Goal: Complete application form

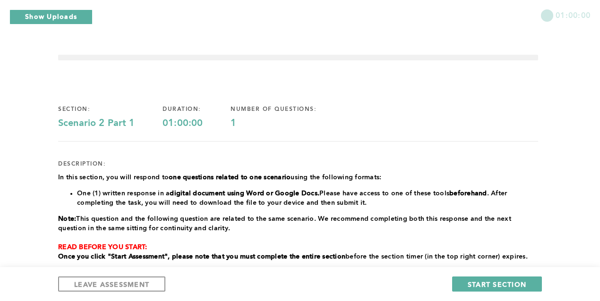
scroll to position [151, 0]
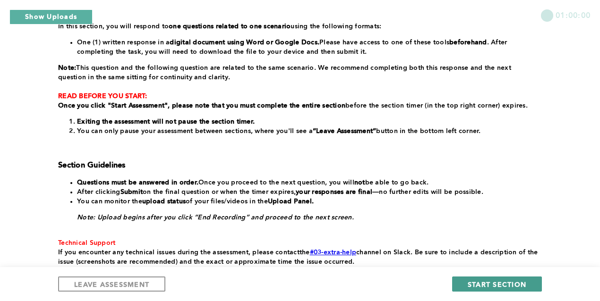
click at [482, 281] on span "START SECTION" at bounding box center [496, 284] width 59 height 9
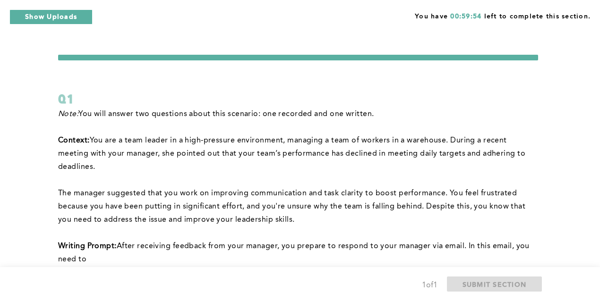
click at [442, 98] on div "Q1" at bounding box center [298, 99] width 480 height 17
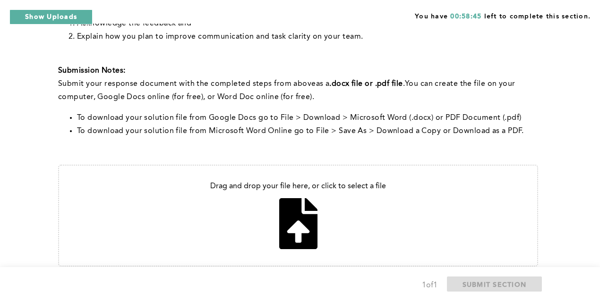
scroll to position [252, 0]
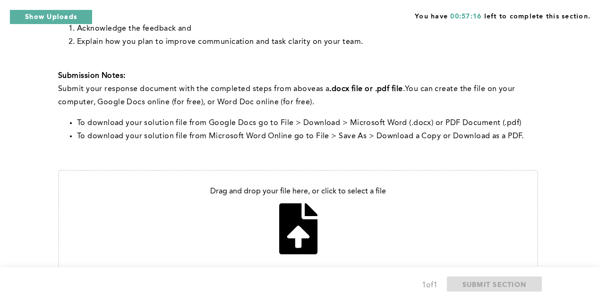
click at [227, 53] on div "Note: You will answer two questions about this scenario: one recorded and one w…" at bounding box center [298, -1] width 480 height 287
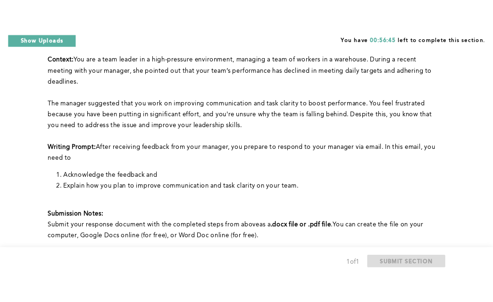
scroll to position [88, 0]
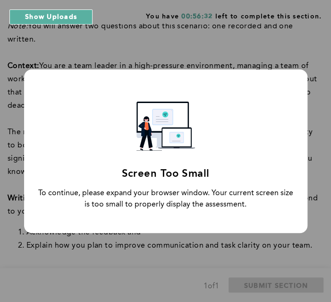
click at [245, 121] on div "Screen Too Small To continue, please expand your browser window. Your current s…" at bounding box center [165, 150] width 283 height 163
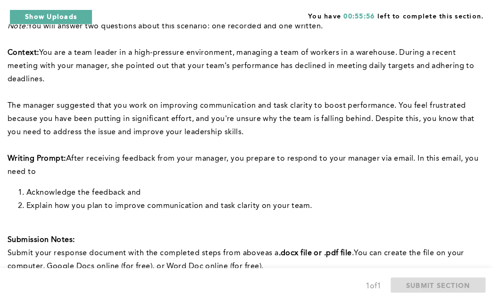
click at [257, 103] on span "﻿The manager suggested that you work on improving communication and task clarit…" at bounding box center [242, 119] width 469 height 34
click at [275, 100] on p "﻿The manager suggested that you work on improving communication and task clarit…" at bounding box center [245, 119] width 474 height 40
click at [225, 131] on span "﻿The manager suggested that you work on improving communication and task clarit…" at bounding box center [242, 119] width 469 height 34
click at [99, 82] on p "﻿Context: You are a team leader in a high-pressure environment, managing a team…" at bounding box center [245, 66] width 474 height 40
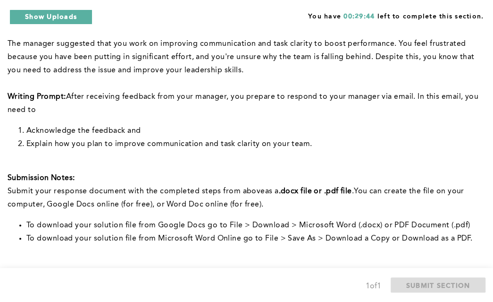
scroll to position [154, 0]
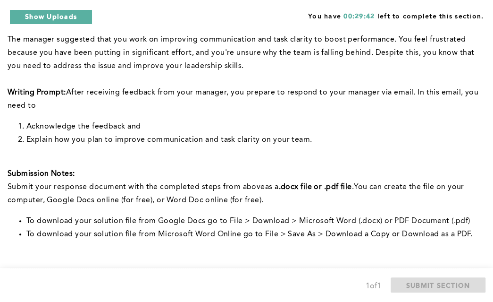
drag, startPoint x: 484, startPoint y: 110, endPoint x: 517, endPoint y: 40, distance: 77.7
click at [493, 40] on html "Show Uploads Upload Status x Question number: 1 File name: 4987041.mp4 Uploaded…" at bounding box center [246, 145] width 493 height 599
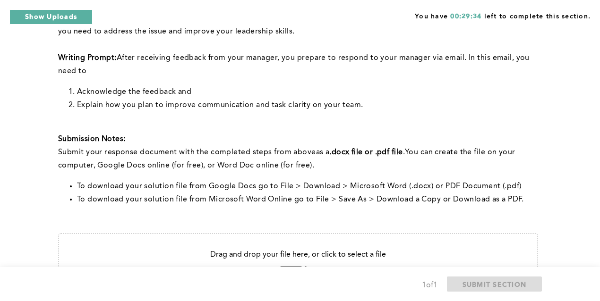
scroll to position [294, 0]
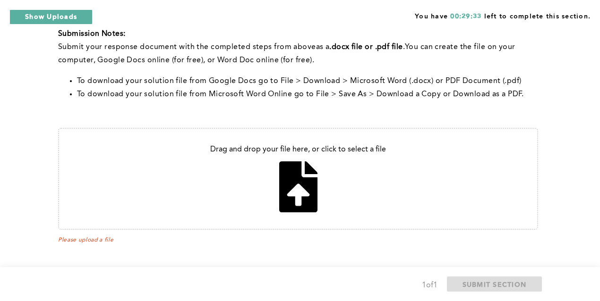
click at [296, 183] on input "file" at bounding box center [298, 179] width 478 height 100
click at [253, 167] on input "file" at bounding box center [298, 179] width 478 height 100
type input "C:\fakepath\Effective Communication Letter to Manager.docx"
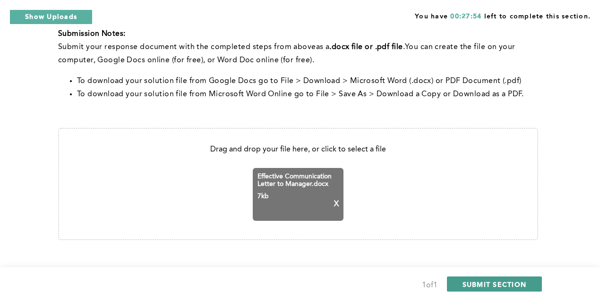
click at [498, 281] on span "SUBMIT SECTION" at bounding box center [494, 284] width 64 height 9
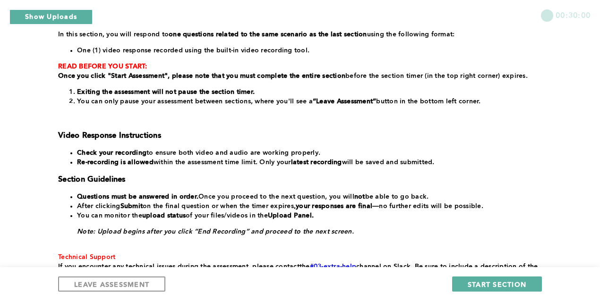
scroll to position [145, 0]
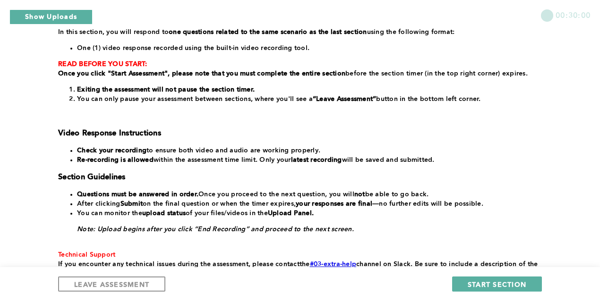
click at [481, 95] on li "You can only pause your assessment between sections, where you'll see a “Leave …" at bounding box center [307, 98] width 461 height 9
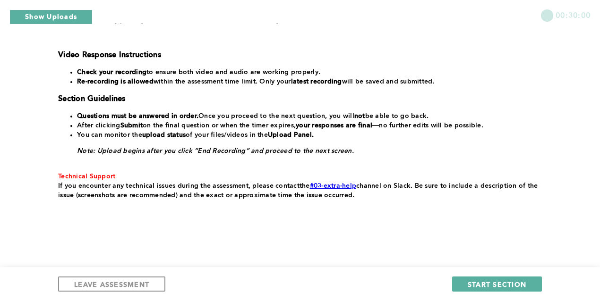
scroll to position [225, 0]
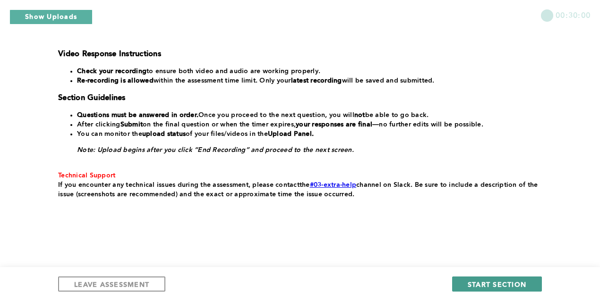
click at [478, 282] on span "START SECTION" at bounding box center [496, 284] width 59 height 9
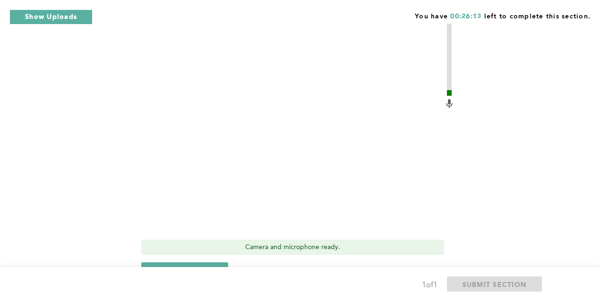
scroll to position [459, 0]
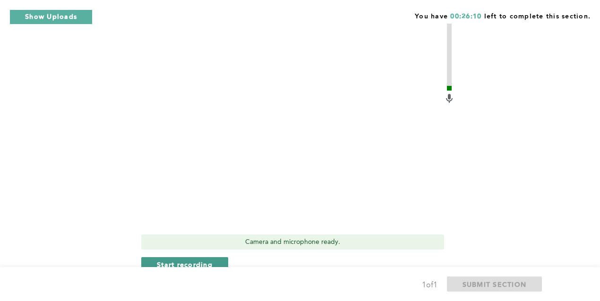
click at [182, 262] on span "Start recording" at bounding box center [185, 264] width 56 height 9
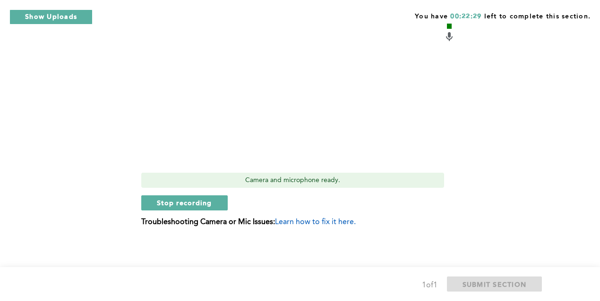
scroll to position [522, 0]
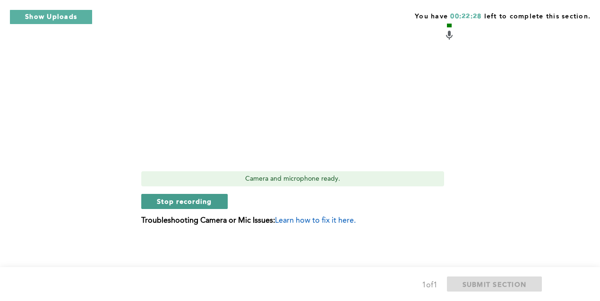
click at [205, 199] on span "Stop recording" at bounding box center [184, 201] width 55 height 9
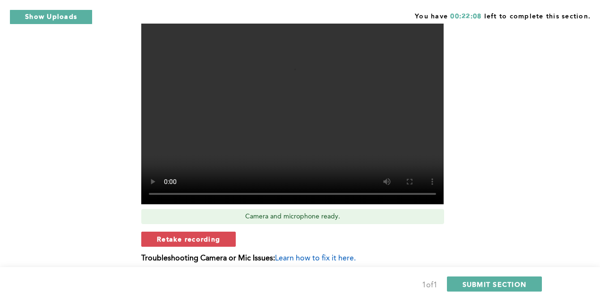
scroll to position [497, 0]
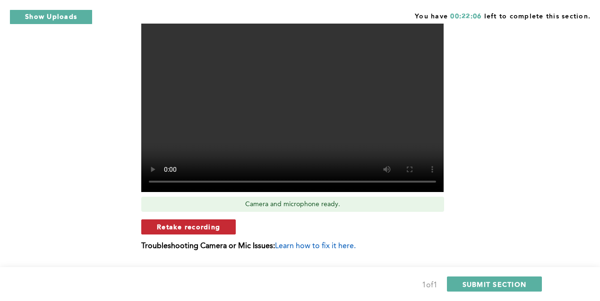
click at [186, 229] on span "Retake recording" at bounding box center [188, 226] width 63 height 9
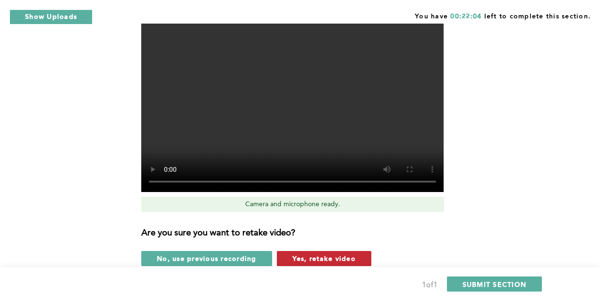
click at [318, 258] on span "Yes, retake video" at bounding box center [323, 258] width 63 height 9
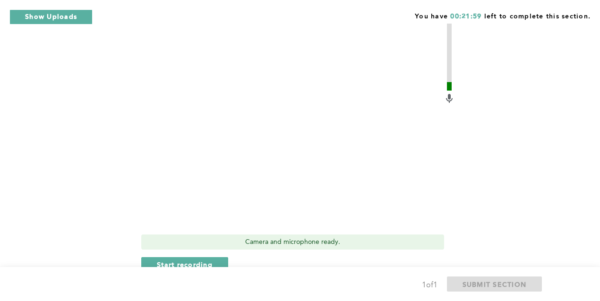
scroll to position [472, 0]
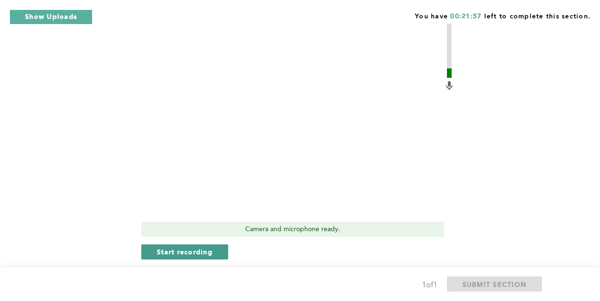
click at [201, 252] on span "Start recording" at bounding box center [185, 251] width 56 height 9
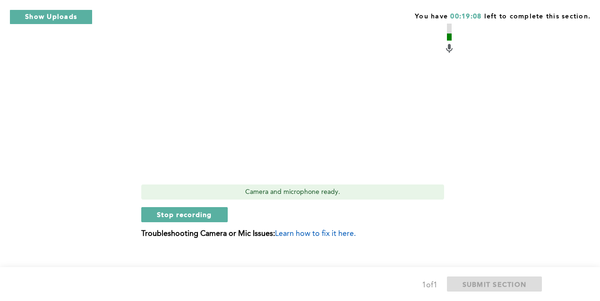
scroll to position [510, 0]
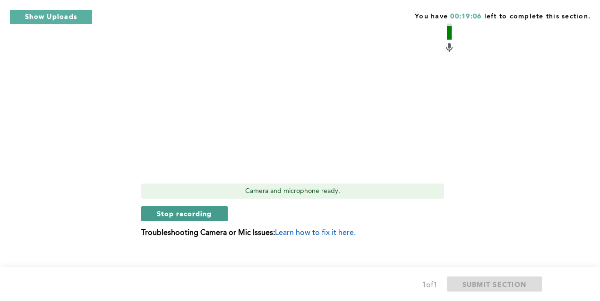
click at [183, 215] on span "Stop recording" at bounding box center [184, 213] width 55 height 9
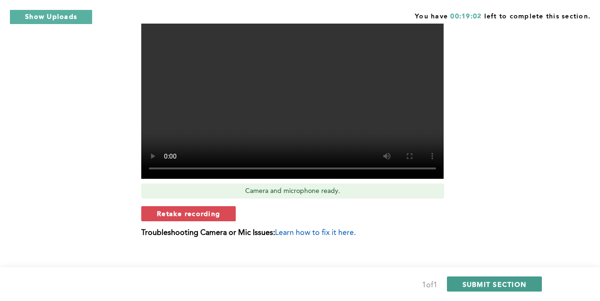
click at [504, 281] on span "SUBMIT SECTION" at bounding box center [494, 284] width 64 height 9
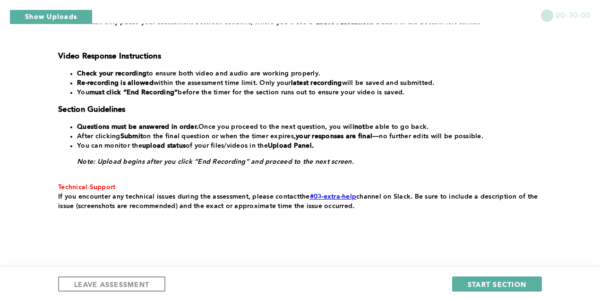
scroll to position [220, 0]
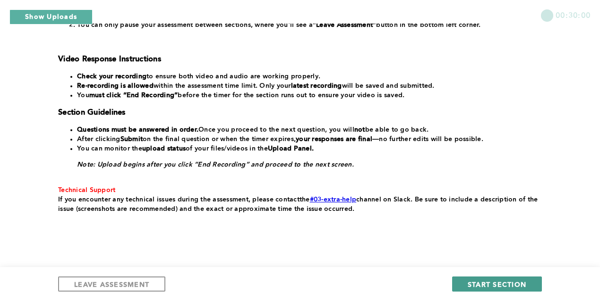
click at [484, 284] on span "START SECTION" at bounding box center [496, 284] width 59 height 9
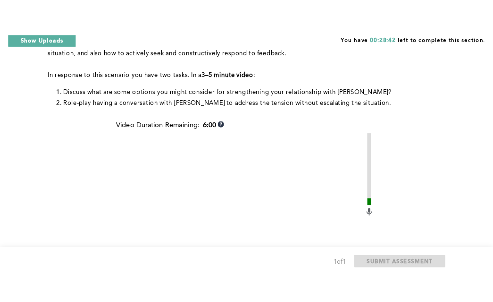
scroll to position [148, 0]
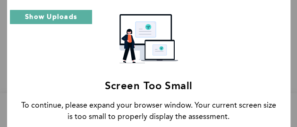
click at [163, 74] on div "Screen Too Small To continue, please expand your browser window. Your current s…" at bounding box center [148, 63] width 283 height 163
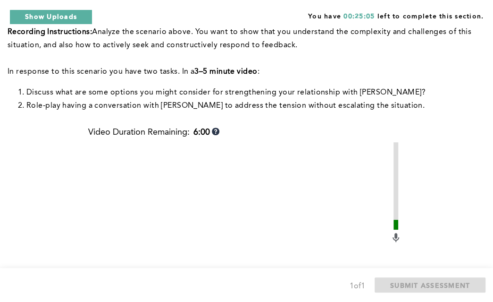
click at [299, 15] on div "You have 00:25:05 left to complete this section." at bounding box center [246, 12] width 493 height 24
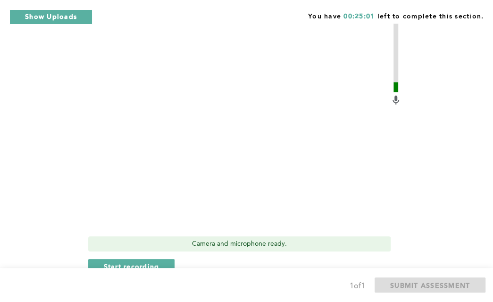
scroll to position [286, 0]
click at [118, 261] on span "Start recording" at bounding box center [132, 265] width 56 height 9
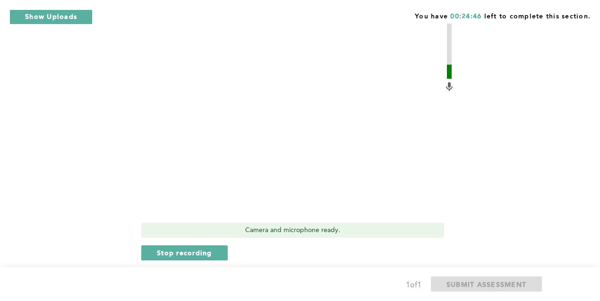
scroll to position [299, 0]
click at [159, 248] on span "Stop recording" at bounding box center [184, 252] width 55 height 9
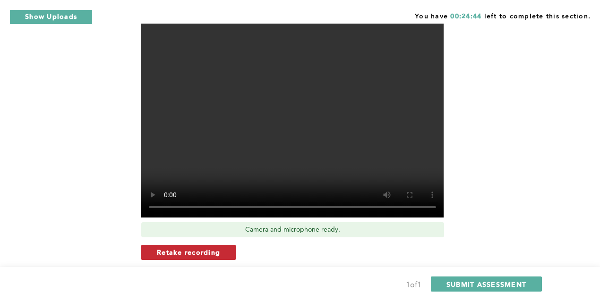
click at [169, 248] on span "Retake recording" at bounding box center [188, 252] width 63 height 9
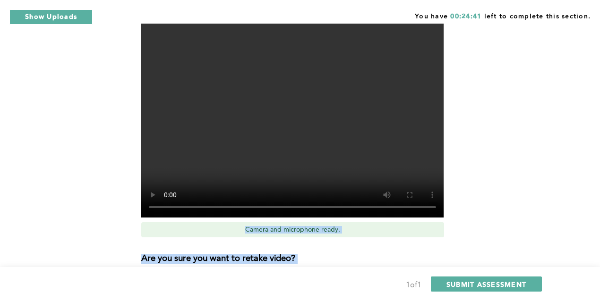
drag, startPoint x: 599, startPoint y: 159, endPoint x: 601, endPoint y: 173, distance: 13.9
click at [599, 173] on html "Show Uploads Upload Status x Question number: 1 File name: 4987041.mp4 Uploaded…" at bounding box center [300, 42] width 600 height 683
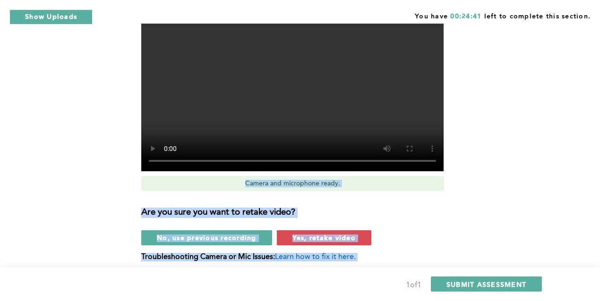
scroll to position [347, 0]
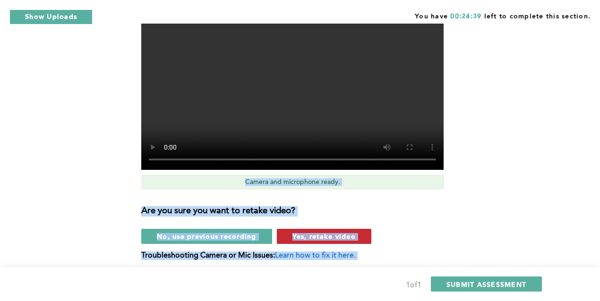
click at [307, 232] on span "Yes, retake video" at bounding box center [323, 236] width 63 height 9
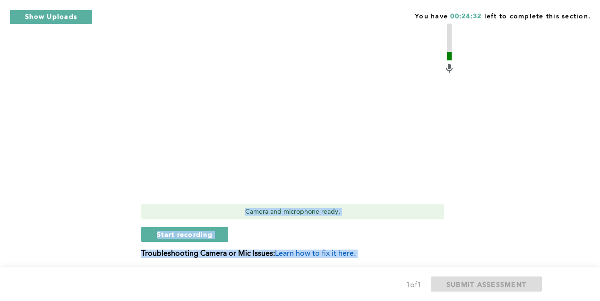
scroll to position [318, 0]
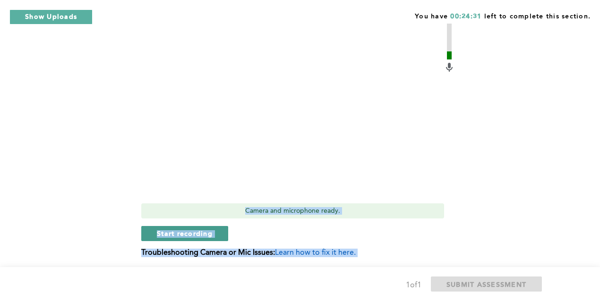
click at [177, 229] on span "Start recording" at bounding box center [185, 233] width 56 height 9
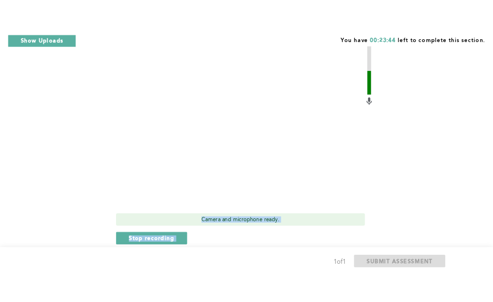
scroll to position [303, 0]
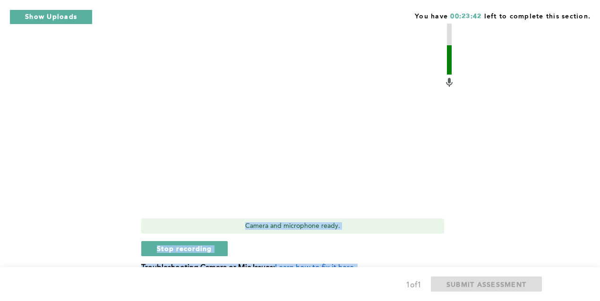
click at [203, 226] on div "Video Duration Remaining: 5:13 Camera and microphone ready. Stop recording Trou…" at bounding box center [297, 126] width 313 height 307
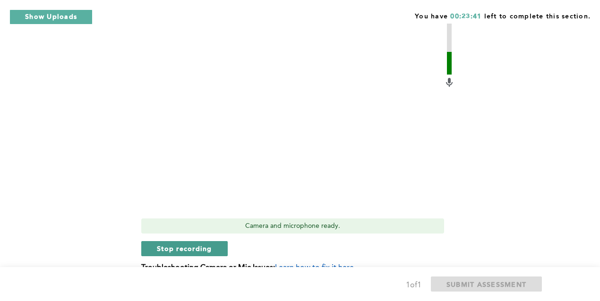
click at [203, 244] on span "Stop recording" at bounding box center [184, 248] width 55 height 9
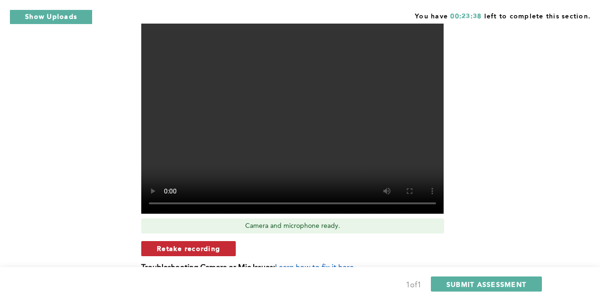
click at [193, 244] on span "Retake recording" at bounding box center [188, 248] width 63 height 9
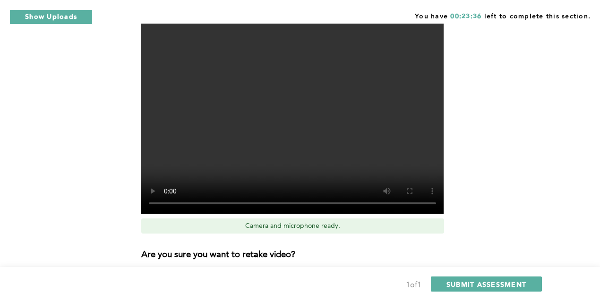
click at [346, 276] on span "Yes, retake video" at bounding box center [323, 280] width 63 height 9
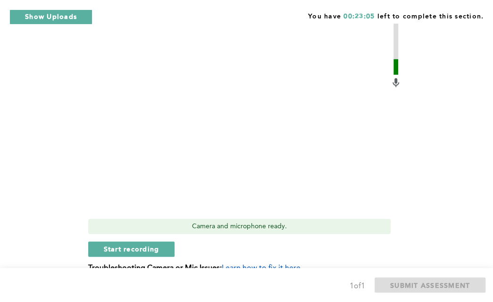
click at [475, 105] on div "Context: You frequently have to coordinate with a team member, [PERSON_NAME], w…" at bounding box center [245, 46] width 474 height 482
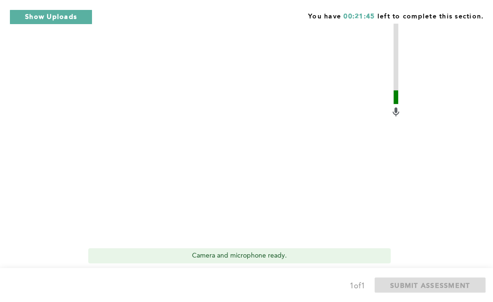
scroll to position [273, 0]
click at [127, 274] on span "Start recording" at bounding box center [132, 278] width 56 height 9
click at [136, 271] on button "Stop recording" at bounding box center [131, 278] width 86 height 15
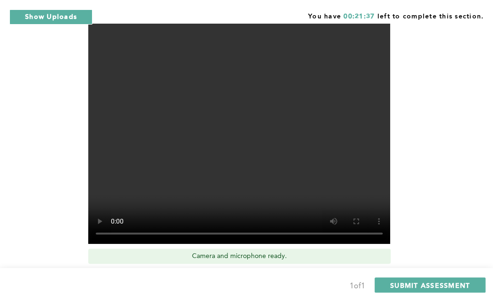
click at [136, 271] on button "Retake recording" at bounding box center [135, 278] width 94 height 15
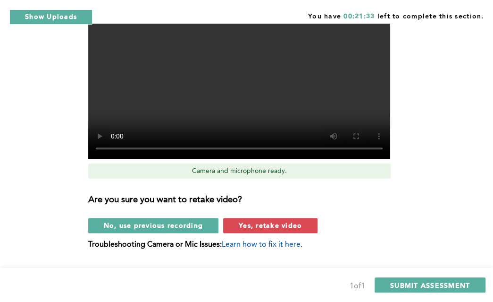
scroll to position [360, 0]
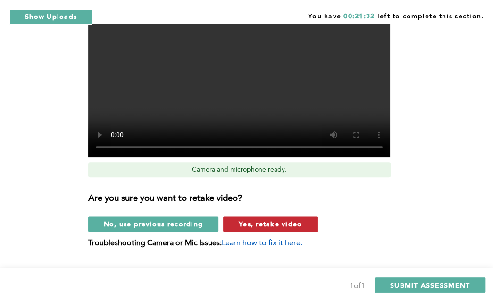
click at [273, 219] on span "Yes, retake video" at bounding box center [270, 223] width 63 height 9
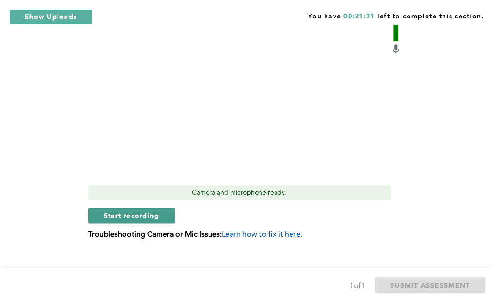
click at [126, 211] on span "Start recording" at bounding box center [132, 215] width 56 height 9
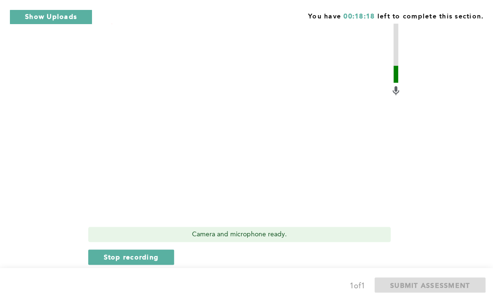
scroll to position [300, 0]
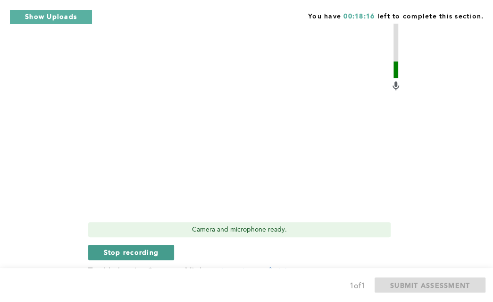
click at [143, 247] on span "Stop recording" at bounding box center [131, 251] width 55 height 9
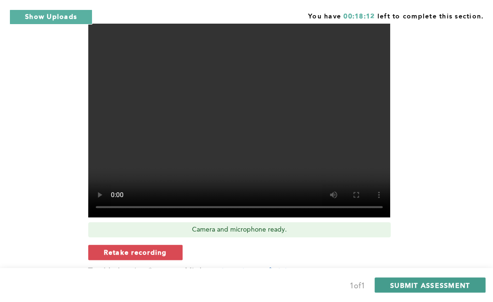
click at [420, 284] on span "SUBMIT ASSESSMENT" at bounding box center [430, 284] width 80 height 9
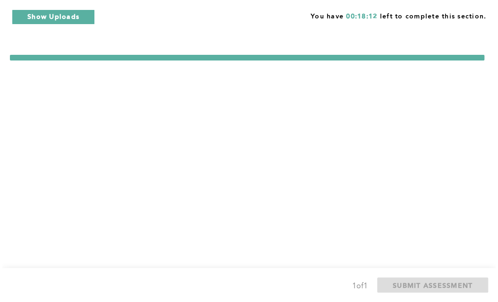
scroll to position [0, 0]
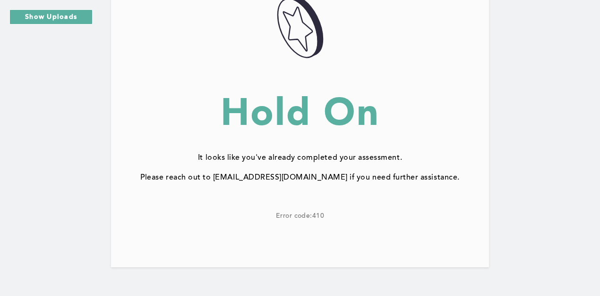
scroll to position [152, 0]
